Goal: Information Seeking & Learning: Learn about a topic

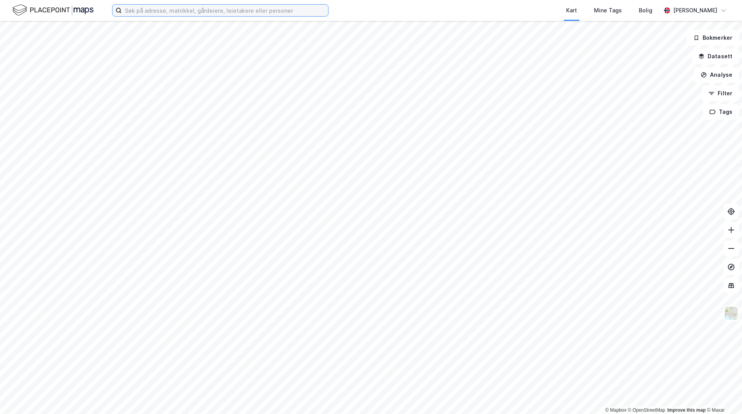
click at [193, 10] on input at bounding box center [225, 11] width 206 height 12
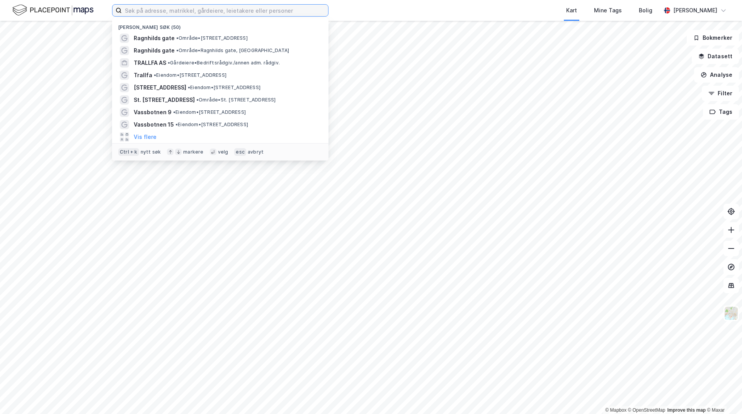
paste input "1103-59/1802"
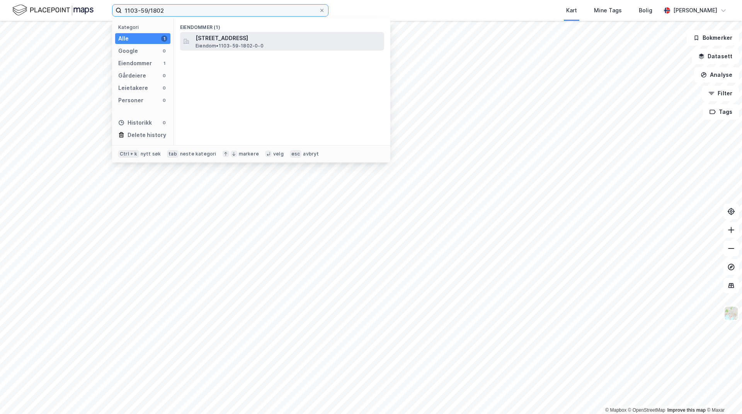
type input "1103-59/1802"
click at [244, 44] on span "Eiendom • 1103-59-1802-0-0" at bounding box center [229, 46] width 68 height 6
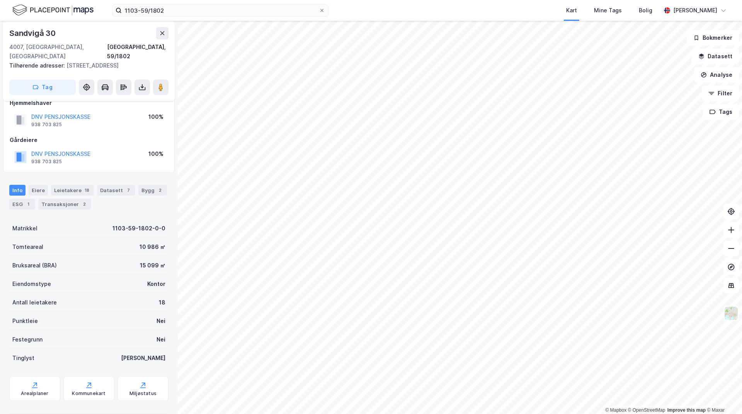
scroll to position [15, 0]
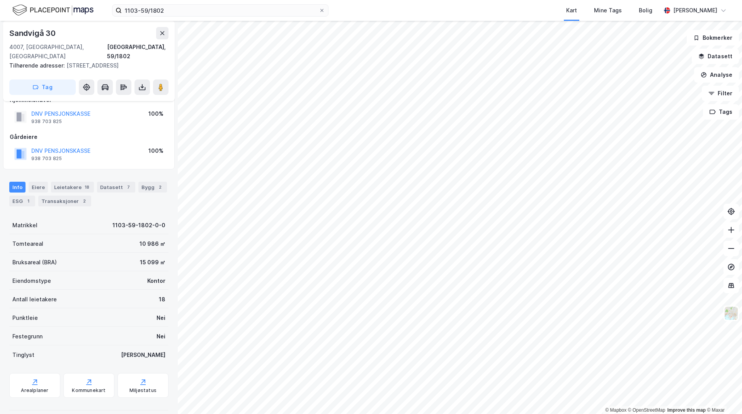
click at [24, 196] on div "ESG 1" at bounding box center [22, 201] width 26 height 11
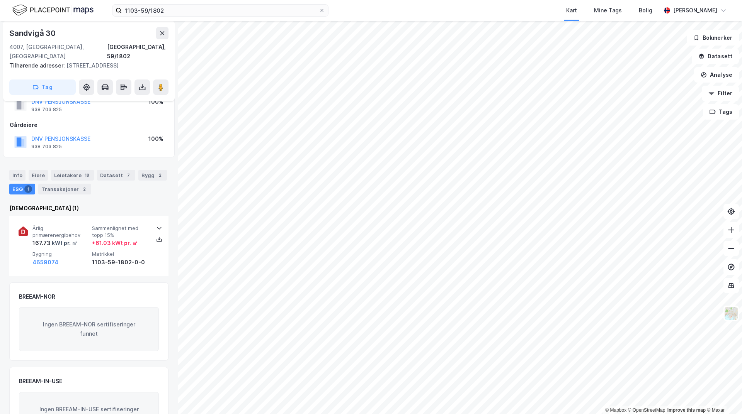
scroll to position [59, 0]
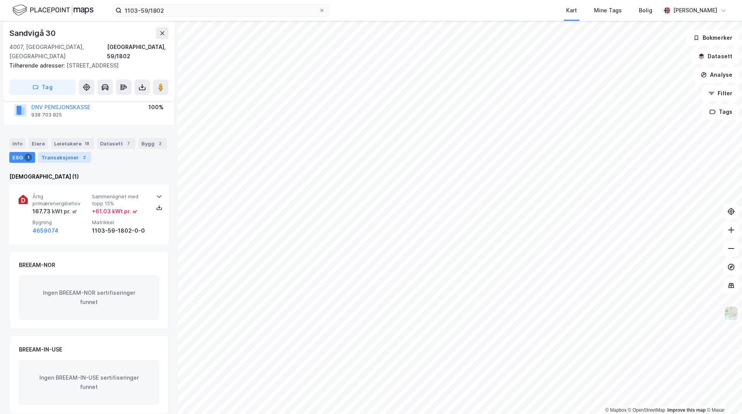
click at [61, 152] on div "Transaksjoner 2" at bounding box center [64, 157] width 53 height 11
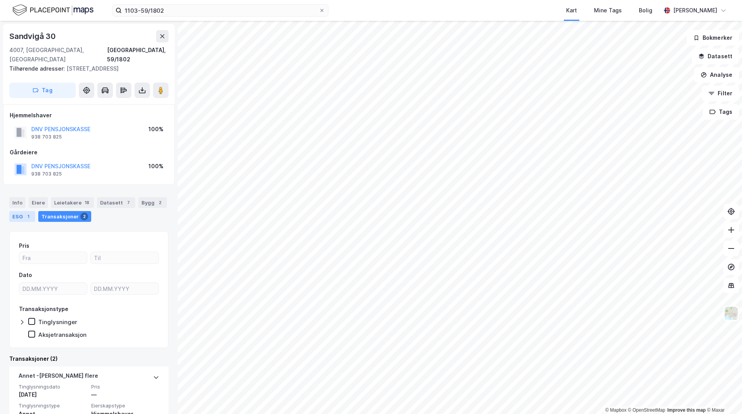
click at [15, 211] on div "ESG 1" at bounding box center [22, 216] width 26 height 11
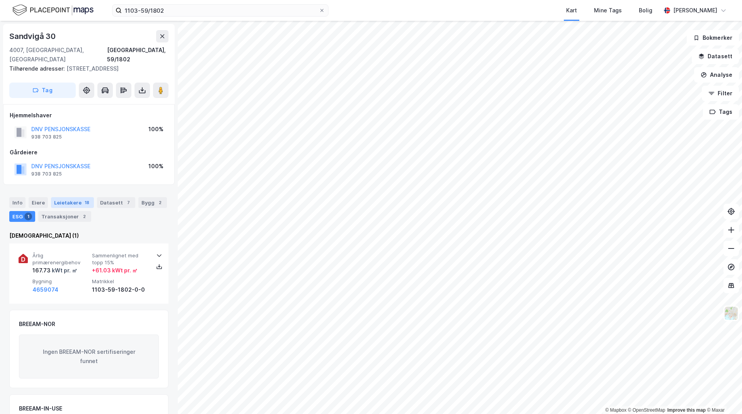
click at [65, 197] on div "Leietakere 18" at bounding box center [72, 202] width 43 height 11
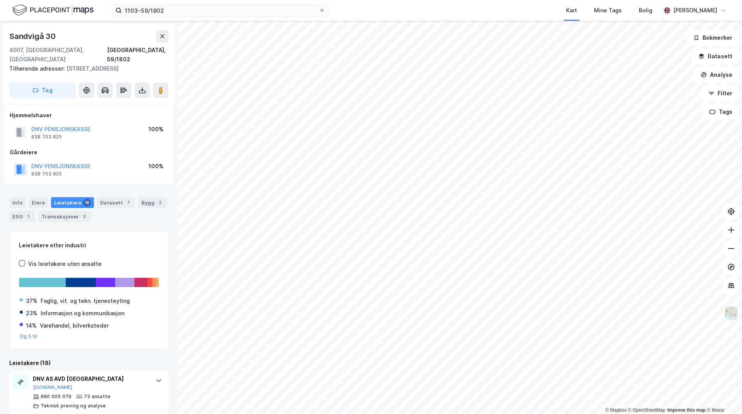
click at [154, 200] on div "Info [PERSON_NAME] 18 Datasett 7 Bygg 2 ESG 1 Transaksjoner 2" at bounding box center [88, 209] width 159 height 25
click at [149, 197] on div "Bygg 2" at bounding box center [152, 202] width 29 height 11
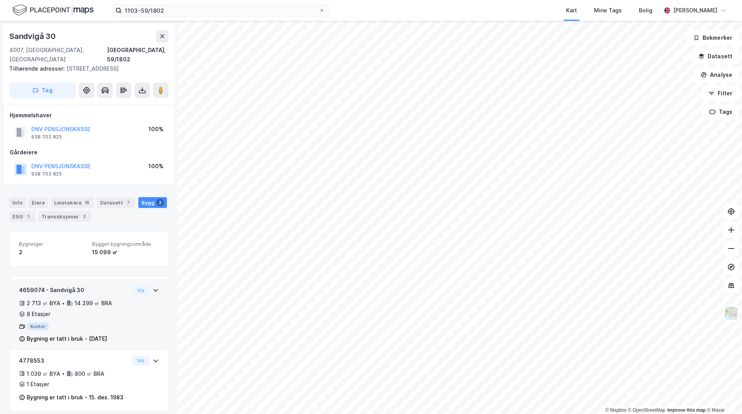
click at [87, 286] on div "4659074 - Sandvigå 30" at bounding box center [74, 290] width 110 height 9
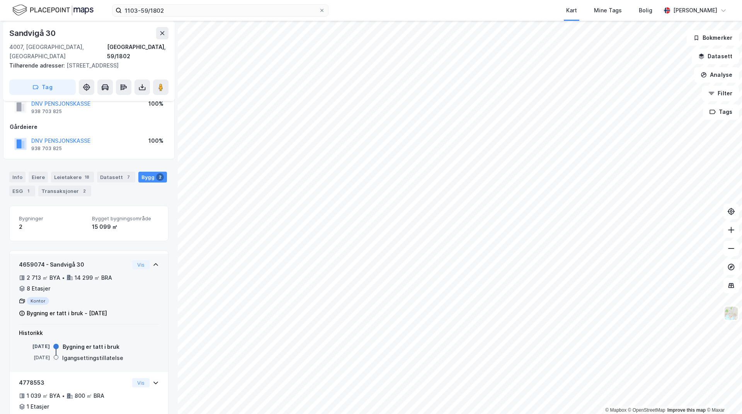
scroll to position [46, 0]
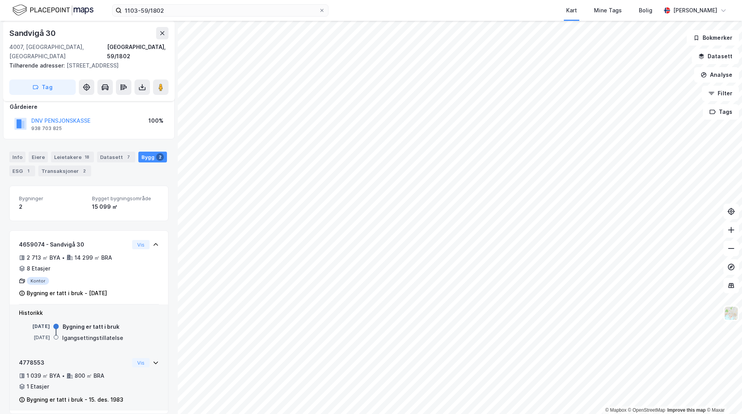
click at [93, 358] on div "4778553" at bounding box center [74, 362] width 110 height 9
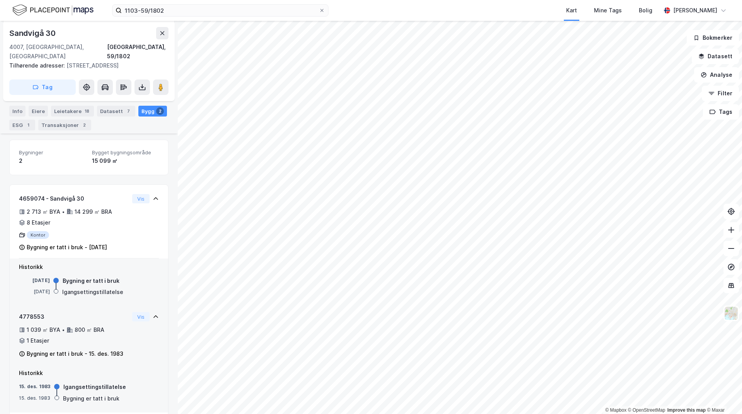
scroll to position [93, 0]
click at [88, 324] on div "800 ㎡ BRA" at bounding box center [90, 328] width 30 height 9
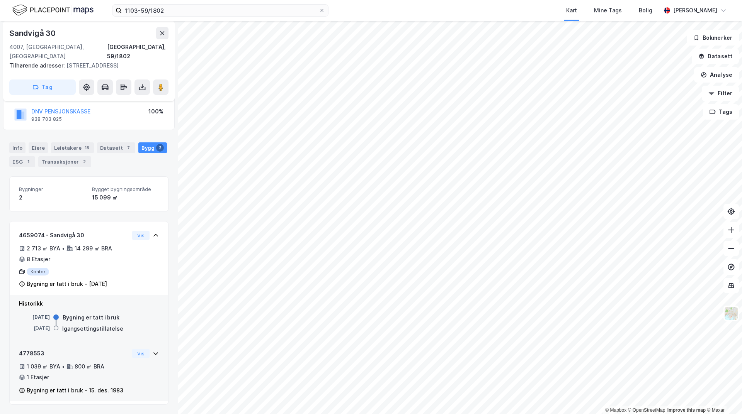
scroll to position [46, 0]
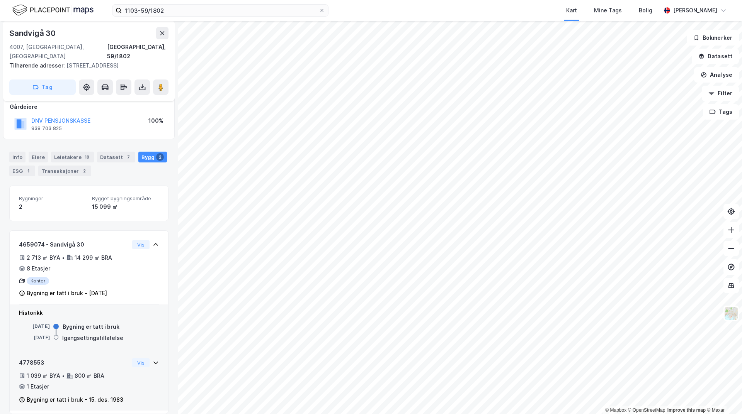
click at [95, 358] on div "4778553" at bounding box center [74, 362] width 110 height 9
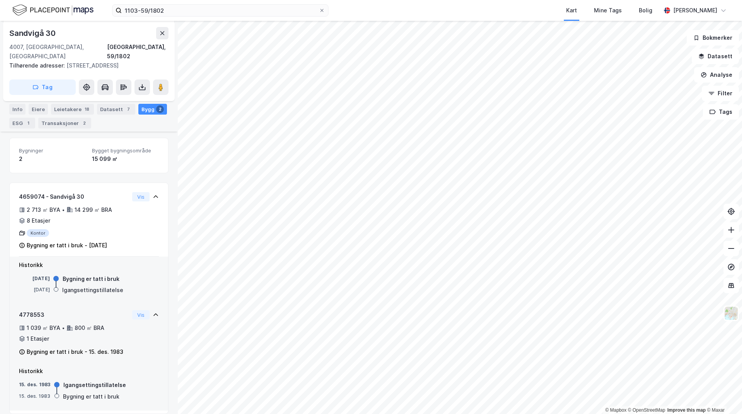
click at [112, 337] on div "4778553 1 039 ㎡ BYA • 800 ㎡ BRA • 1 Etasjer Bygning er tatt i bruk - [DATE]" at bounding box center [74, 334] width 110 height 46
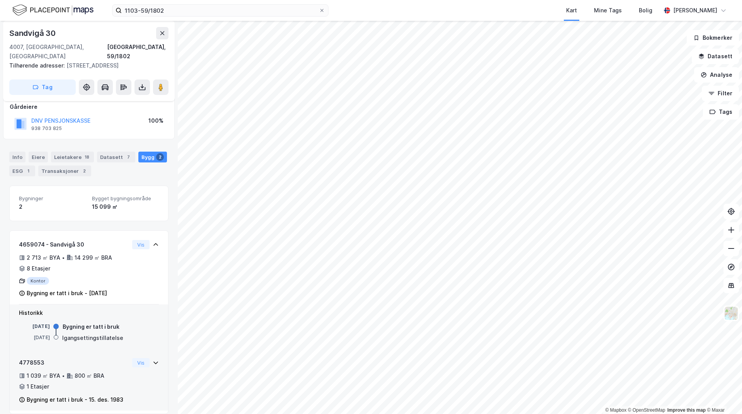
click at [120, 358] on div "4778553" at bounding box center [74, 362] width 110 height 9
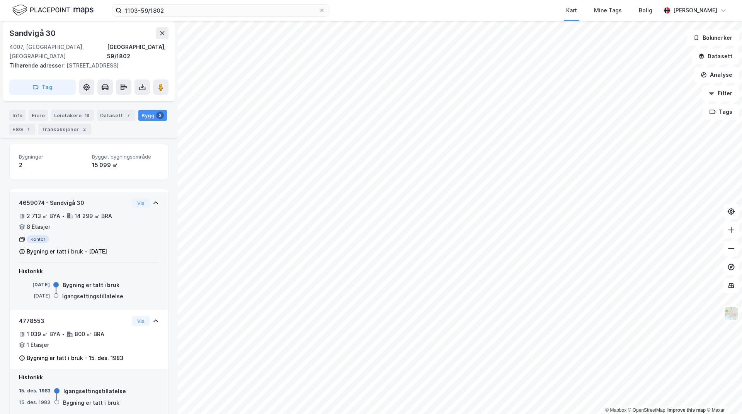
scroll to position [88, 0]
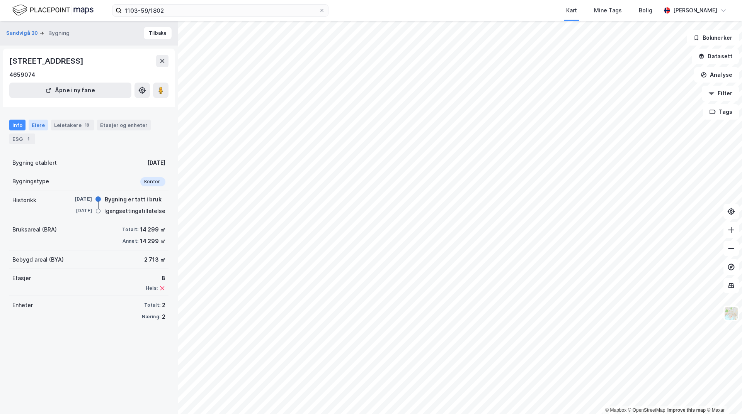
click at [35, 124] on div "Eiere" at bounding box center [38, 125] width 19 height 11
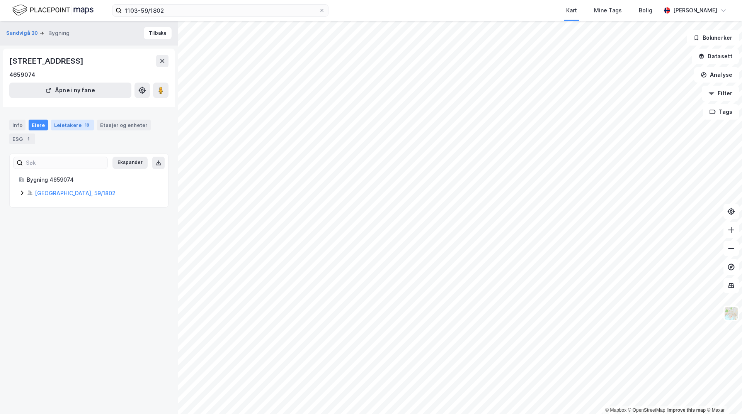
click at [66, 126] on div "Leietakere 18" at bounding box center [72, 125] width 43 height 11
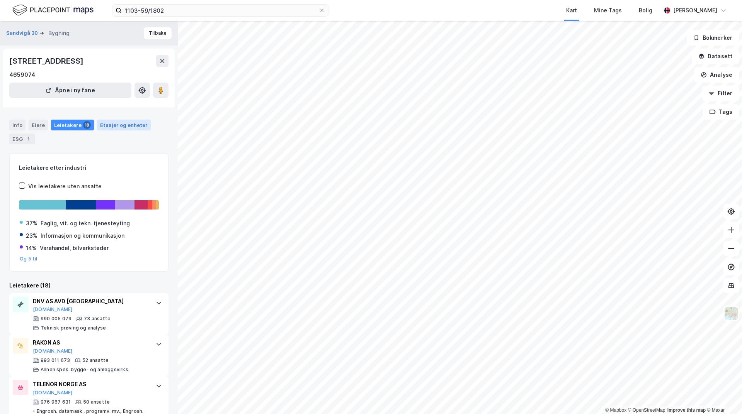
click at [117, 122] on div "Etasjer og enheter" at bounding box center [124, 125] width 48 height 7
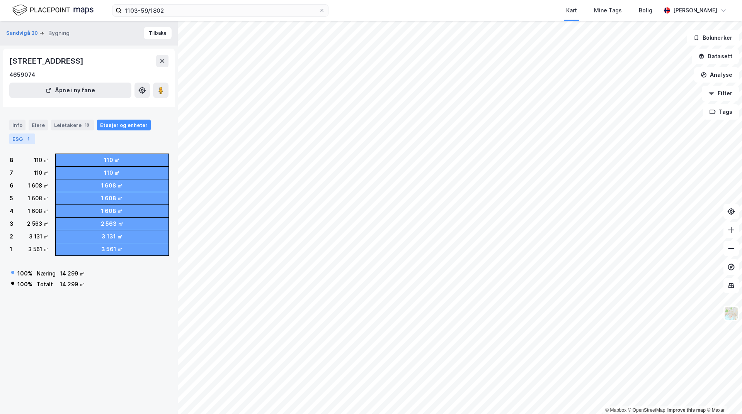
click at [12, 142] on div "ESG 1" at bounding box center [22, 139] width 26 height 11
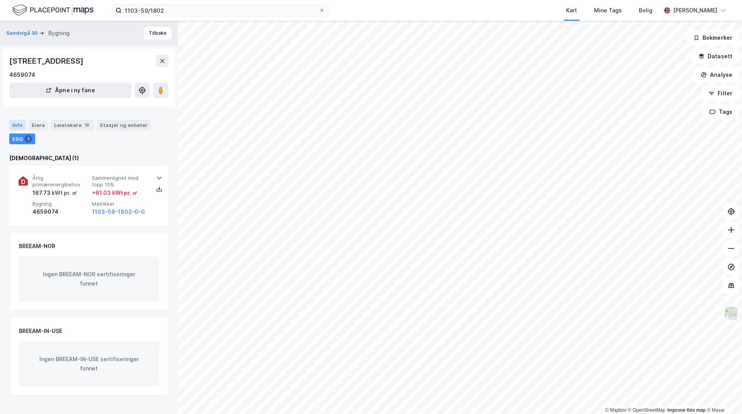
click at [17, 127] on div "Info" at bounding box center [17, 125] width 16 height 11
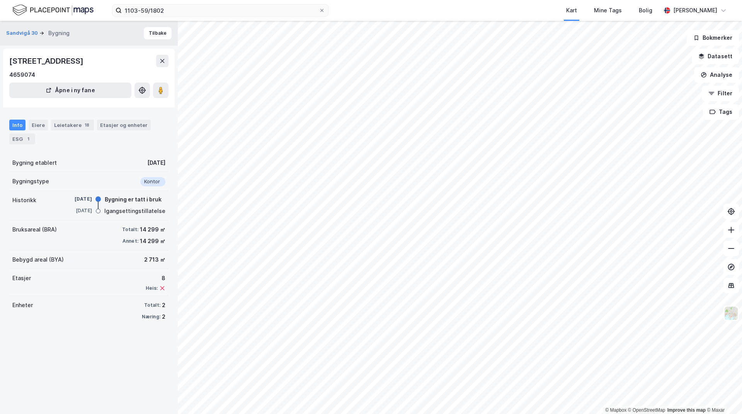
click at [127, 280] on div "Etasjer 8 Heis:" at bounding box center [88, 282] width 159 height 27
click at [160, 289] on icon at bounding box center [162, 288] width 4 height 4
click at [46, 123] on div "Info Eiere Leietakere 18 Etasjer og enheter ESG 1" at bounding box center [88, 132] width 159 height 25
click at [44, 125] on div "Eiere" at bounding box center [38, 125] width 19 height 11
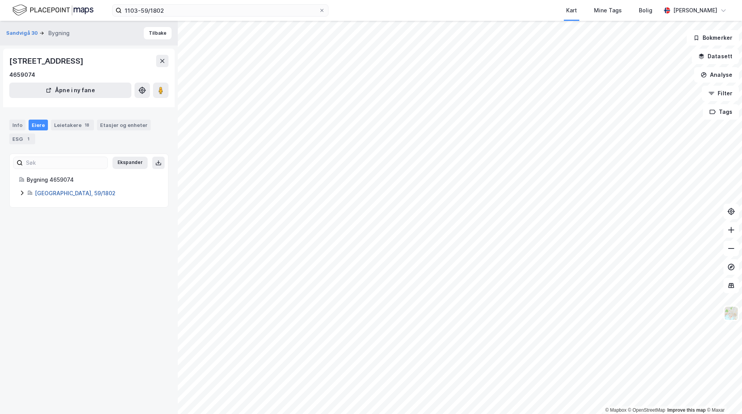
click at [67, 195] on link "[GEOGRAPHIC_DATA], 59/1802" at bounding box center [75, 193] width 81 height 7
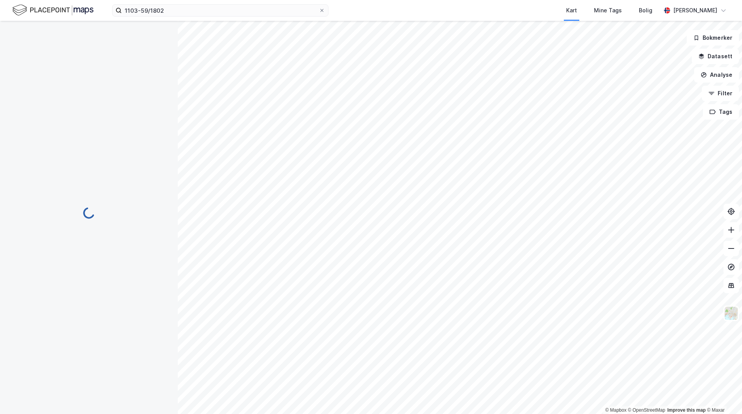
scroll to position [15, 0]
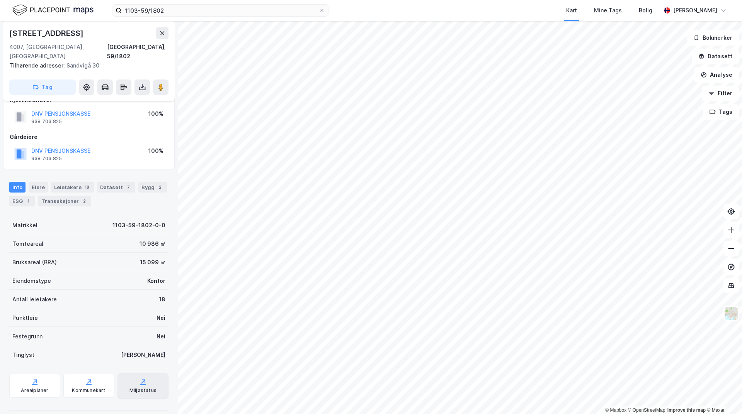
click at [133, 388] on div "Miljøstatus" at bounding box center [142, 391] width 27 height 6
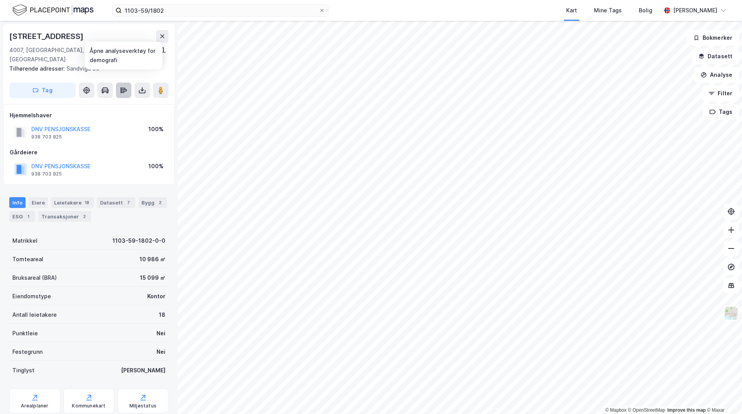
click at [129, 83] on button at bounding box center [123, 90] width 15 height 15
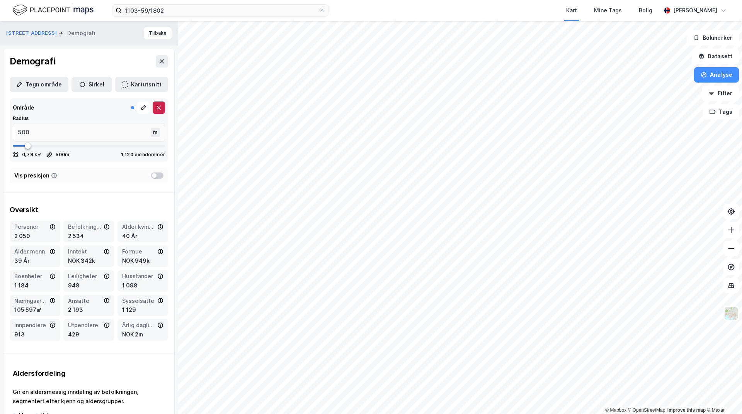
click at [154, 104] on button at bounding box center [159, 108] width 12 height 12
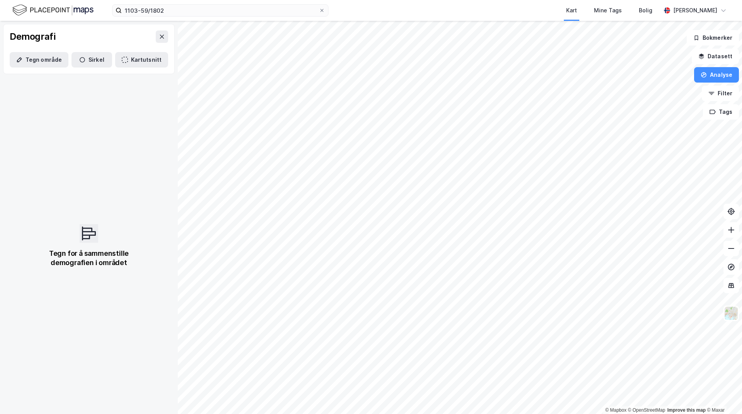
click at [149, 36] on div "Demografi" at bounding box center [88, 36] width 171 height 25
click at [159, 37] on icon at bounding box center [162, 37] width 6 height 6
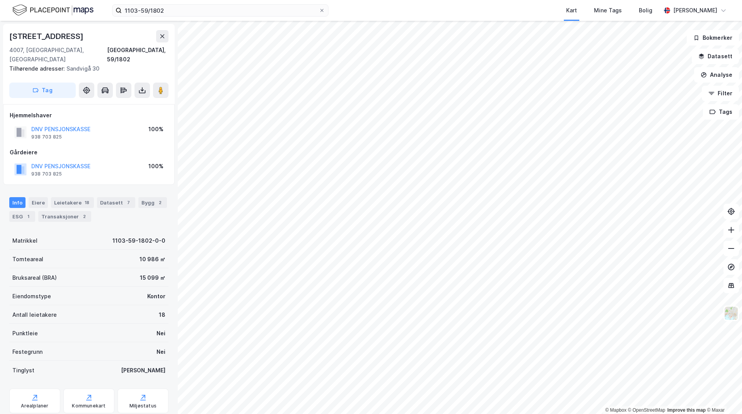
scroll to position [0, 0]
click at [107, 85] on button at bounding box center [104, 89] width 15 height 15
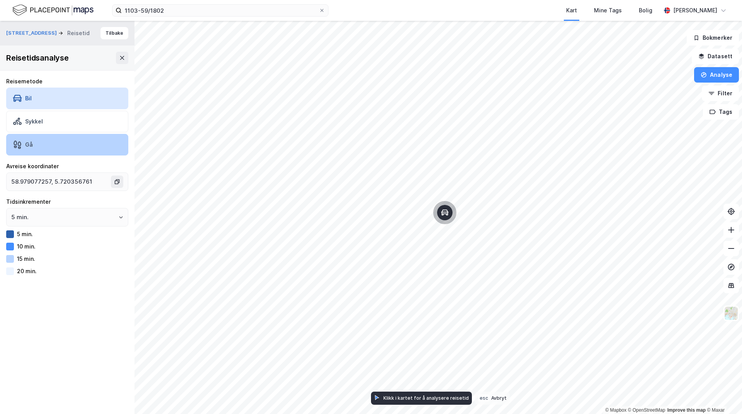
click at [48, 138] on div "Gå" at bounding box center [67, 145] width 122 height 22
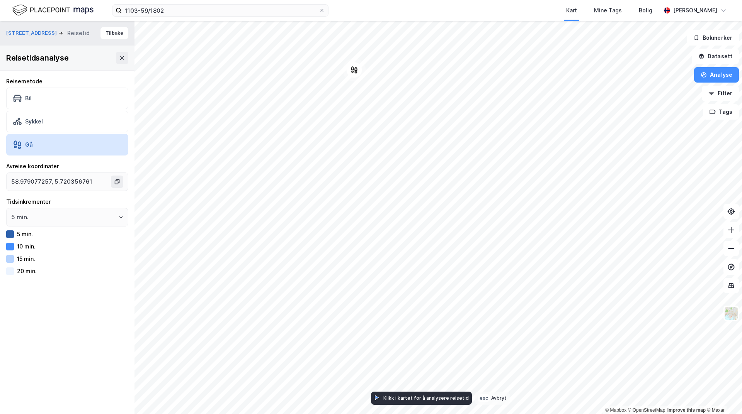
click at [741, 390] on html "1103-59/1802 Kart Mine Tags Bolig [PERSON_NAME] © Mapbox © OpenStreetMap Improv…" at bounding box center [371, 207] width 742 height 414
click at [34, 129] on div "Sykkel" at bounding box center [67, 122] width 122 height 22
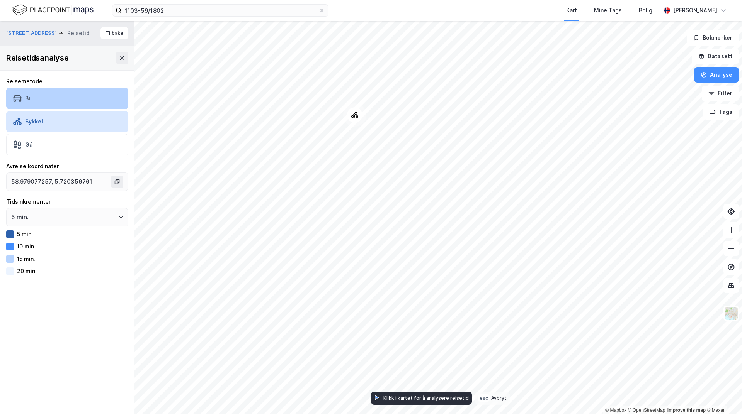
click at [57, 100] on div "Bil" at bounding box center [67, 99] width 122 height 22
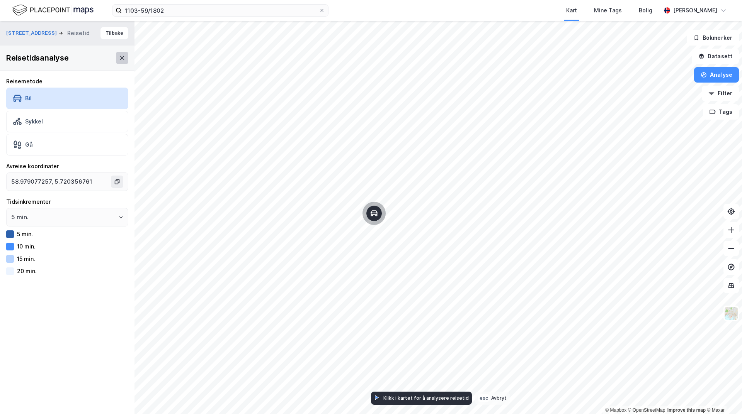
click at [119, 58] on icon at bounding box center [122, 58] width 6 height 6
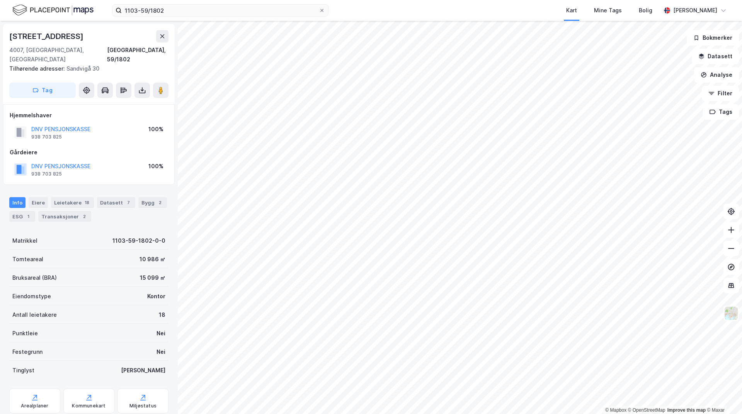
scroll to position [0, 0]
